Goal: Transaction & Acquisition: Subscribe to service/newsletter

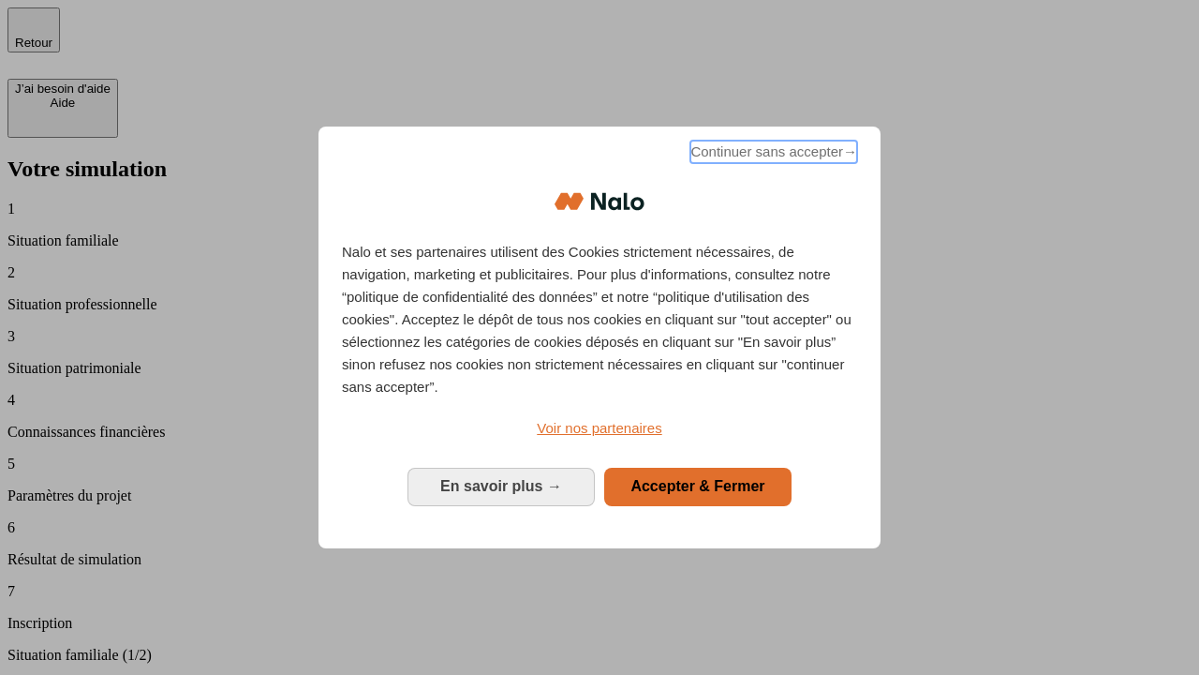
click at [772, 155] on span "Continuer sans accepter →" at bounding box center [774, 152] width 167 height 22
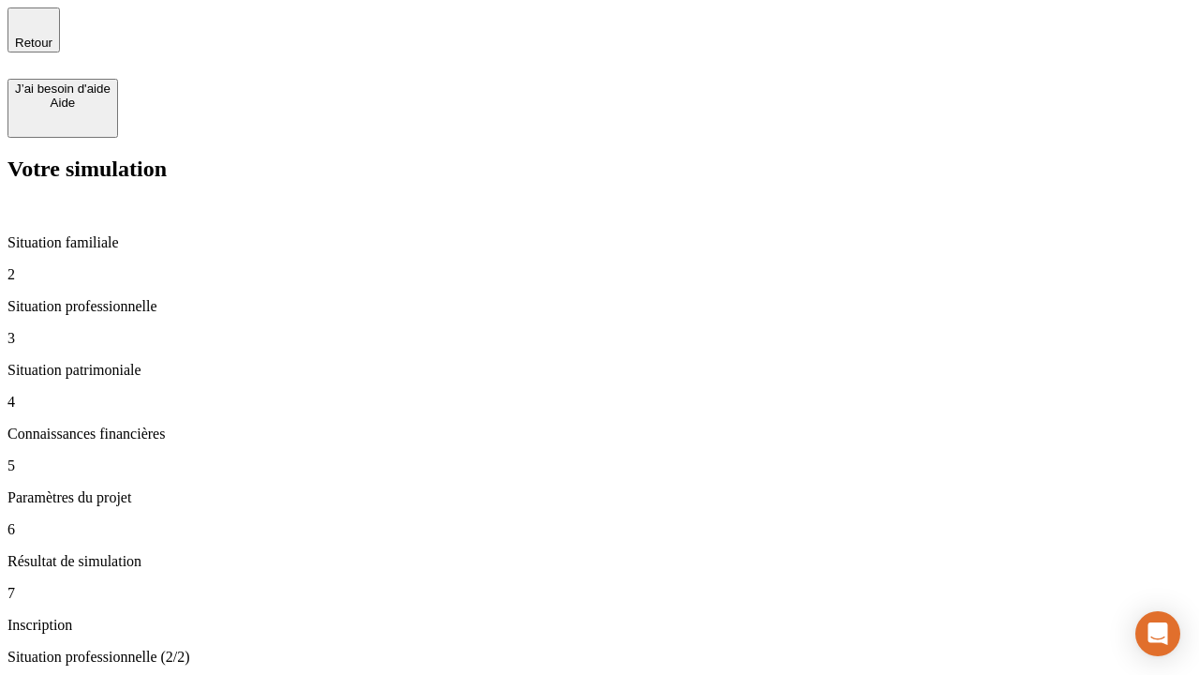
type input "30 000"
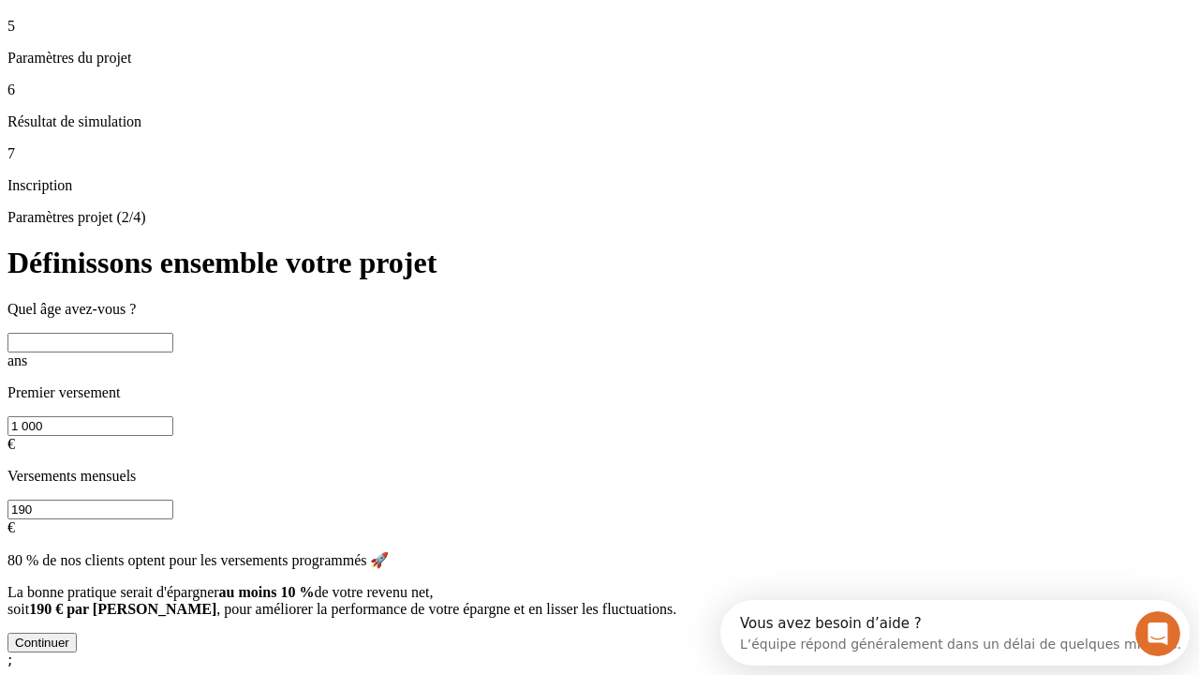
scroll to position [36, 0]
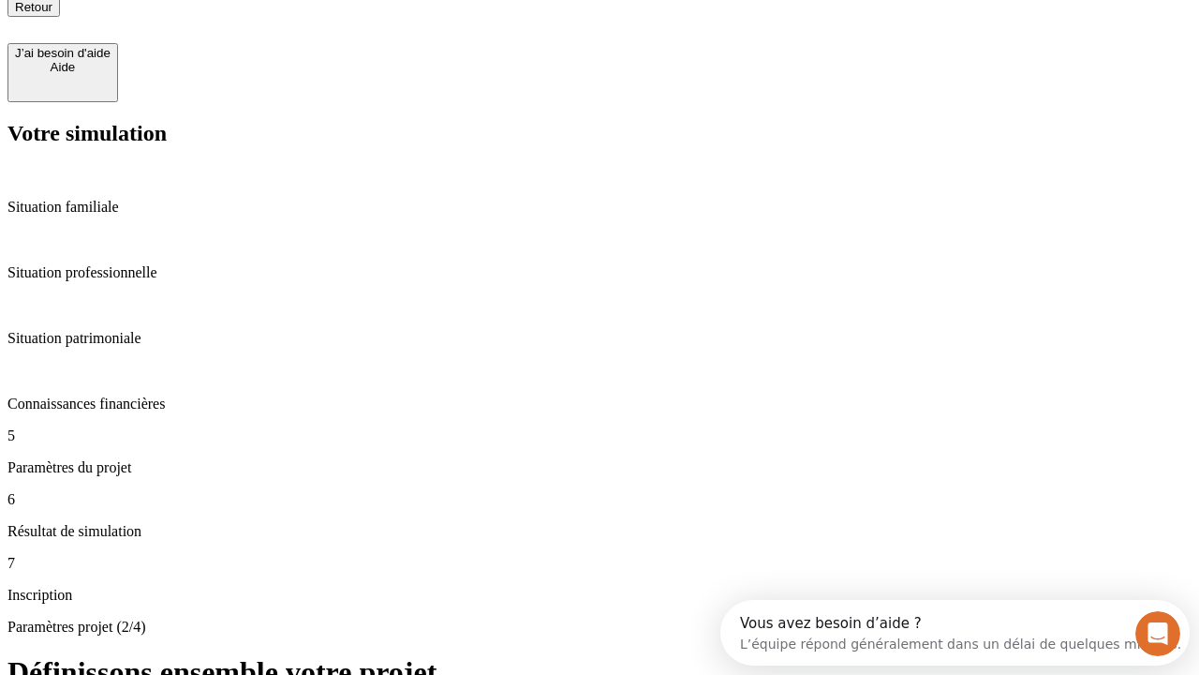
type input "25"
type input "1 000"
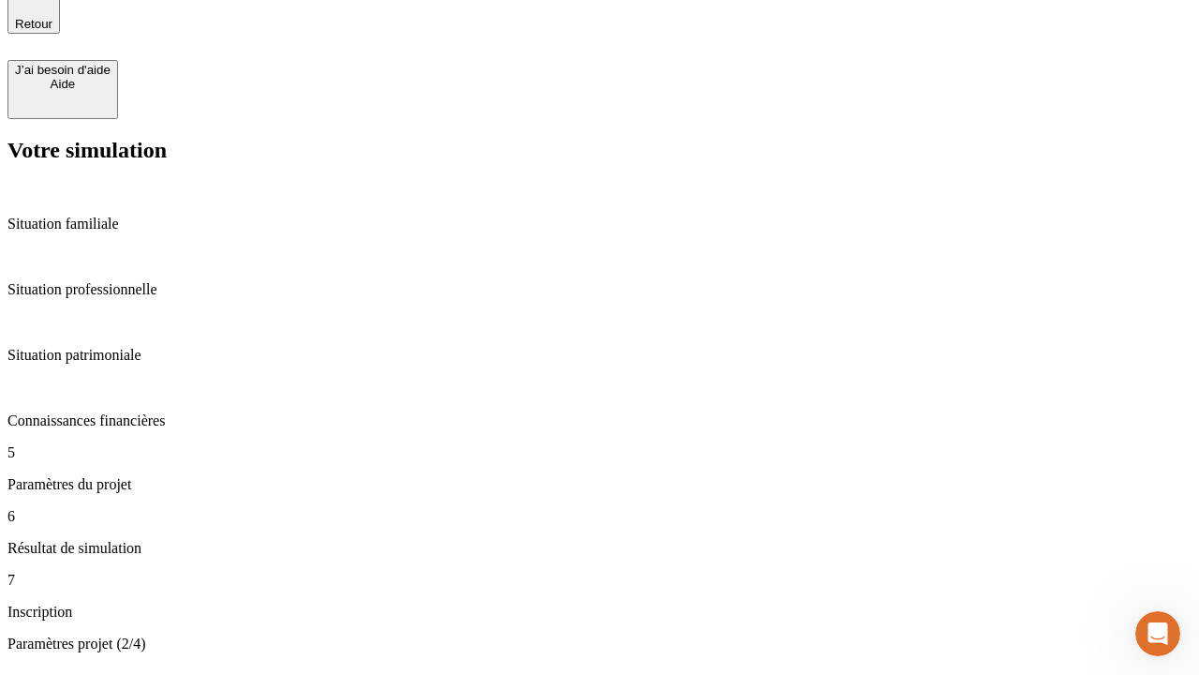
type input "640"
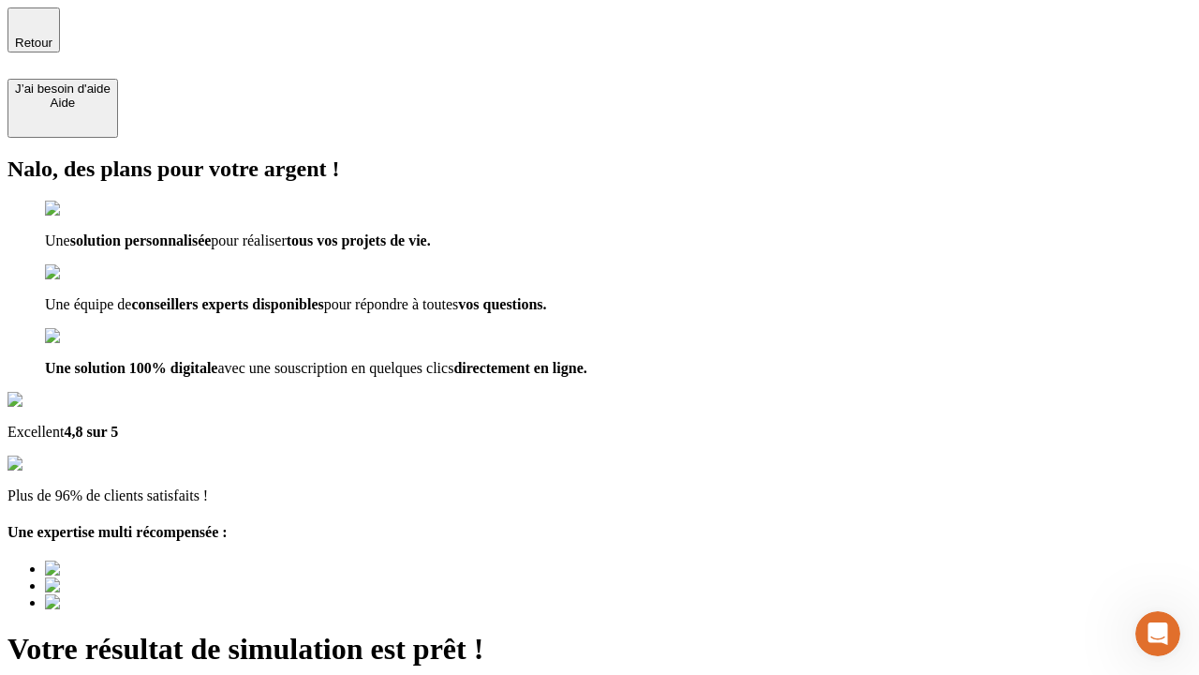
type input "[EMAIL_ADDRESS][PERSON_NAME][DOMAIN_NAME]"
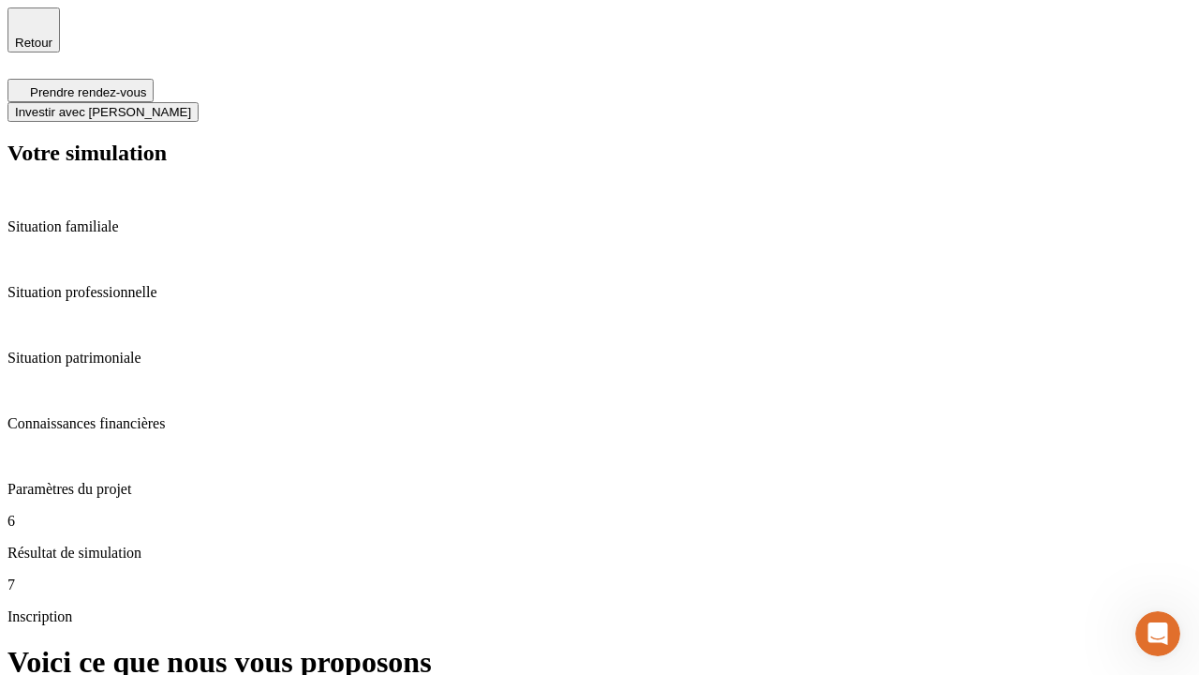
click at [191, 105] on span "Investir avec [PERSON_NAME]" at bounding box center [103, 112] width 176 height 14
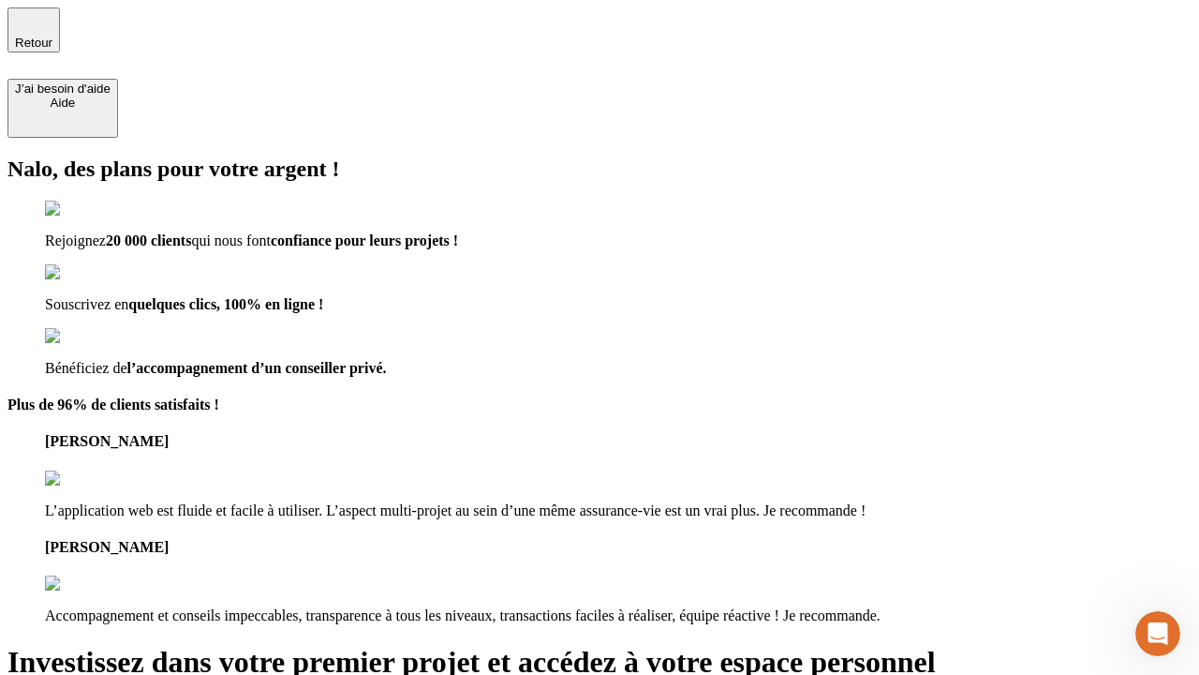
type input "[EMAIL_ADDRESS][PERSON_NAME][DOMAIN_NAME]"
